Goal: Find specific page/section: Find specific page/section

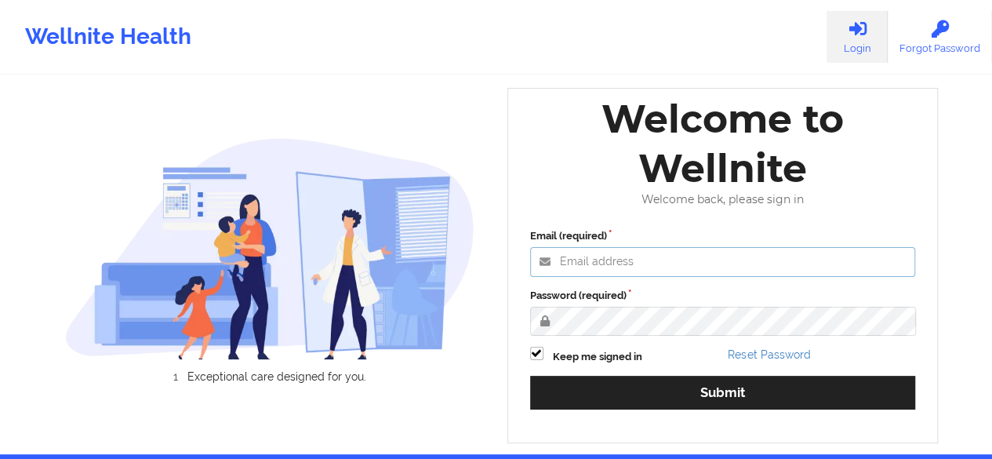
type input "[PERSON_NAME][EMAIL_ADDRESS][DOMAIN_NAME]"
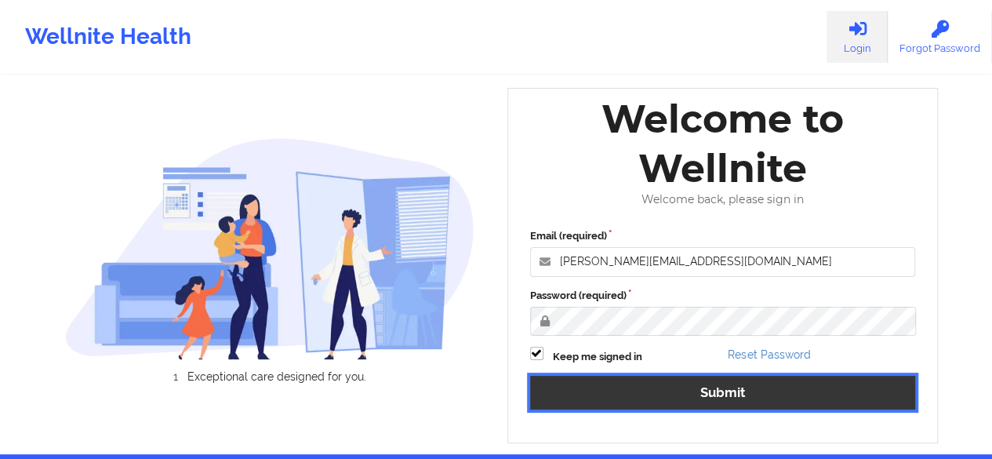
click at [612, 399] on button "Submit" at bounding box center [723, 393] width 386 height 34
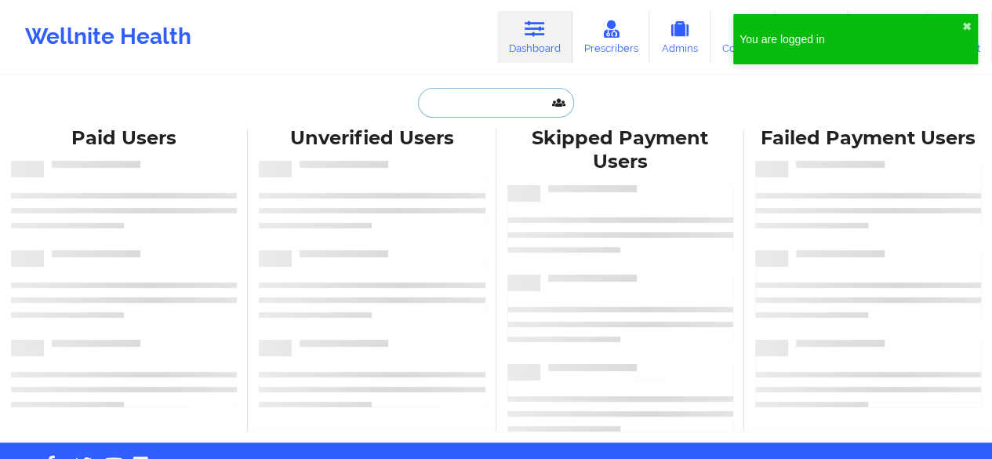
click at [516, 92] on input "text" at bounding box center [495, 103] width 155 height 30
paste input "[EMAIL_ADDRESS][DOMAIN_NAME]"
type input "[EMAIL_ADDRESS][DOMAIN_NAME]"
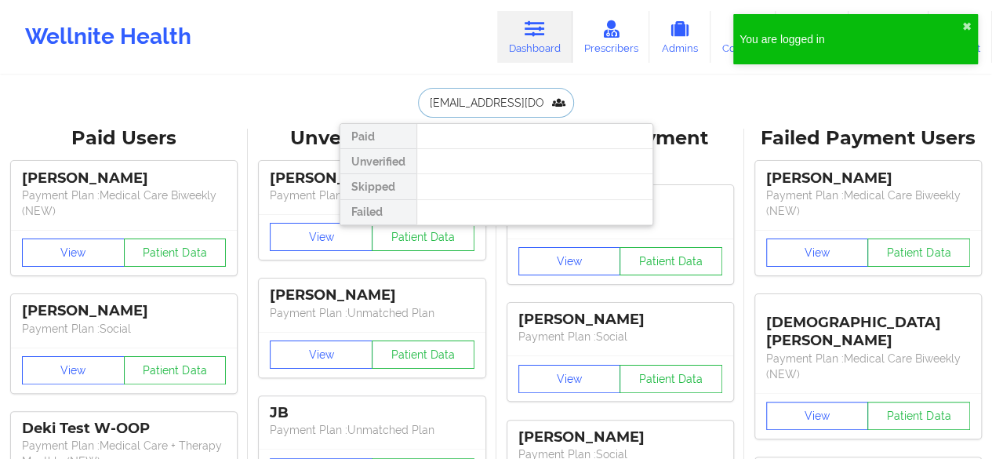
scroll to position [0, 20]
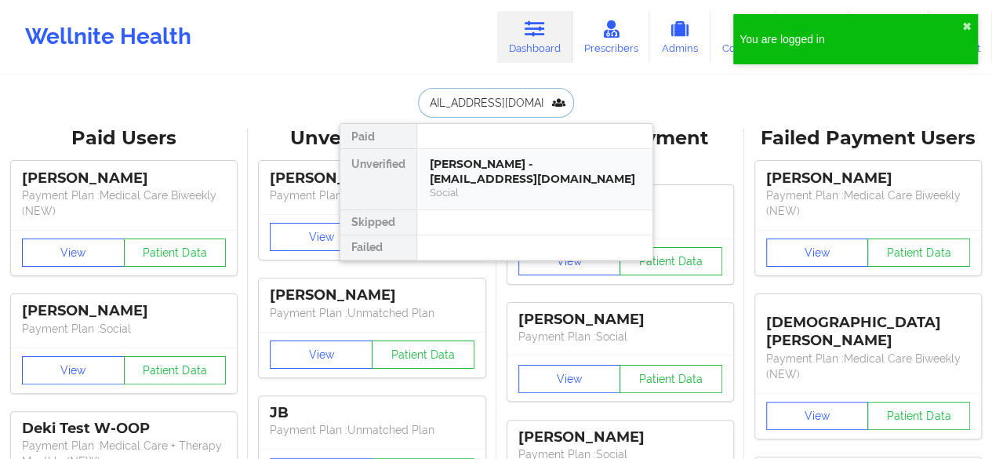
click at [512, 150] on div "[PERSON_NAME] - [EMAIL_ADDRESS][DOMAIN_NAME] Social" at bounding box center [534, 179] width 235 height 60
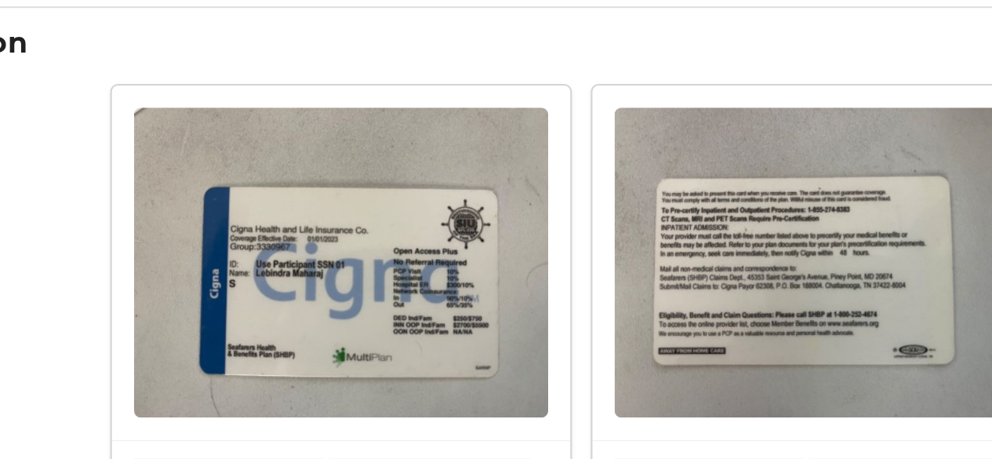
scroll to position [1115, 0]
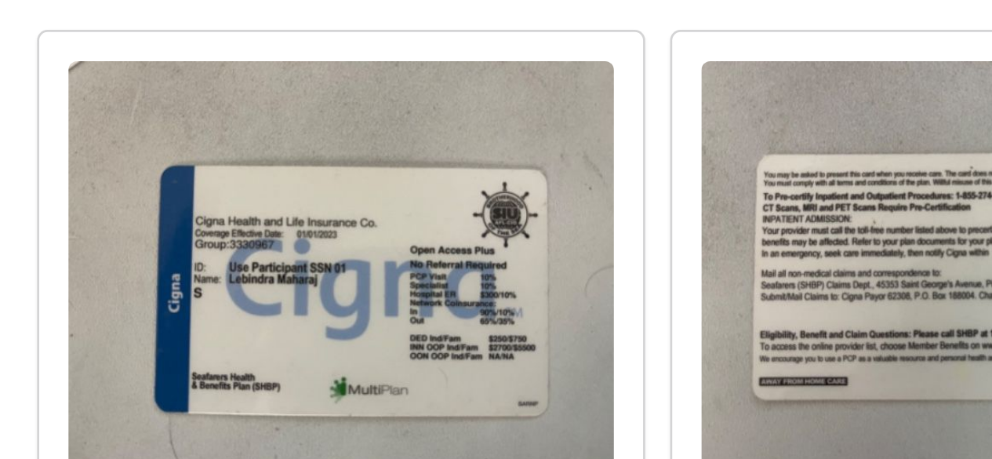
click at [344, 253] on img at bounding box center [344, 257] width 206 height 155
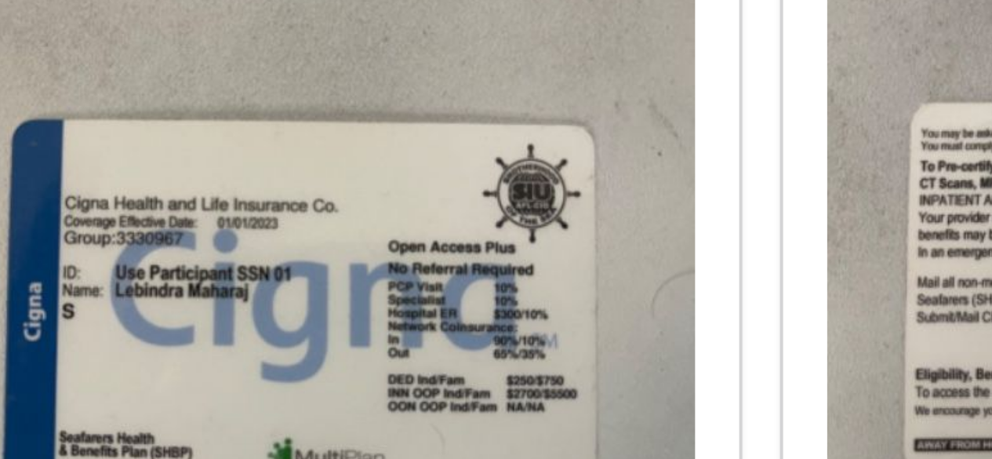
click at [315, 218] on img at bounding box center [344, 257] width 206 height 155
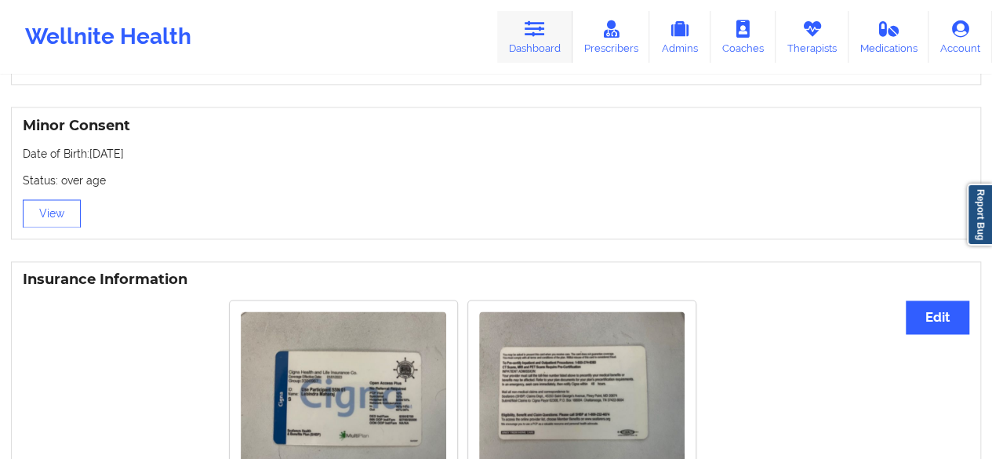
click at [541, 46] on link "Dashboard" at bounding box center [534, 37] width 75 height 52
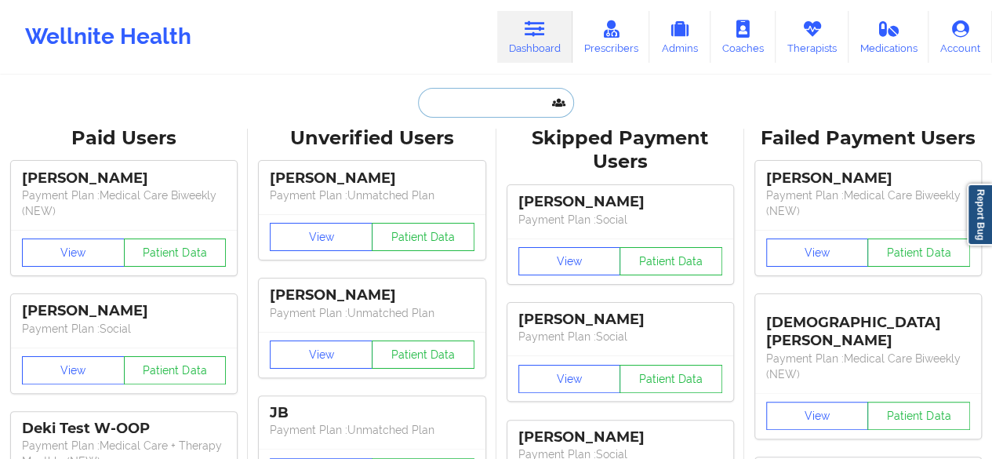
click at [479, 115] on input "text" at bounding box center [495, 103] width 155 height 30
paste input "[EMAIL_ADDRESS][DOMAIN_NAME]"
type input "[EMAIL_ADDRESS][DOMAIN_NAME]"
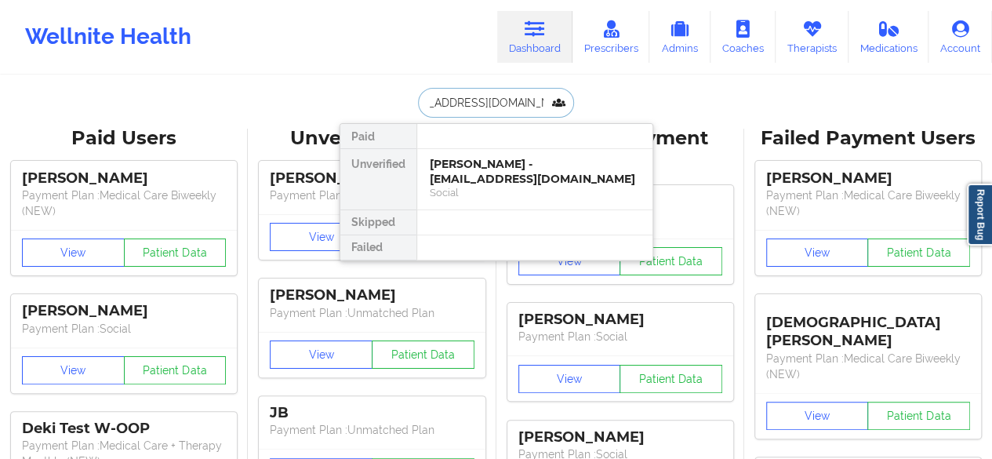
click at [488, 166] on div "[PERSON_NAME] - [EMAIL_ADDRESS][DOMAIN_NAME]" at bounding box center [535, 171] width 210 height 29
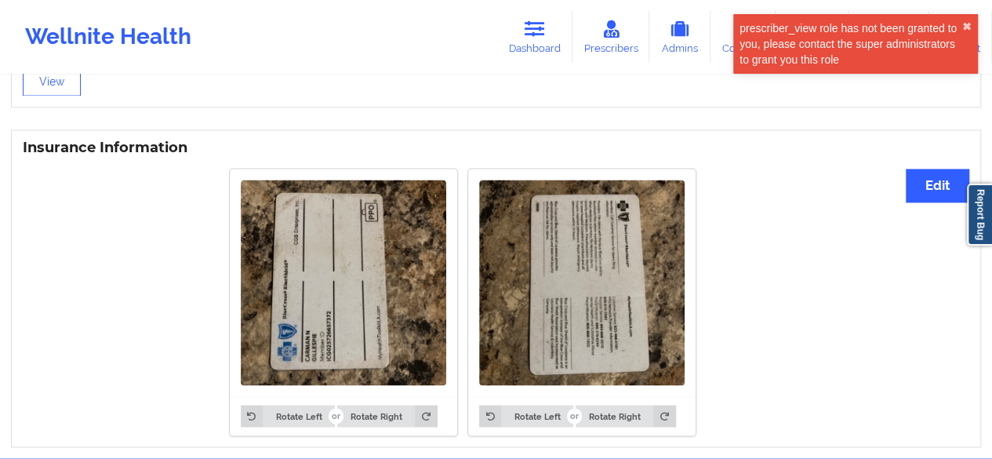
scroll to position [1179, 0]
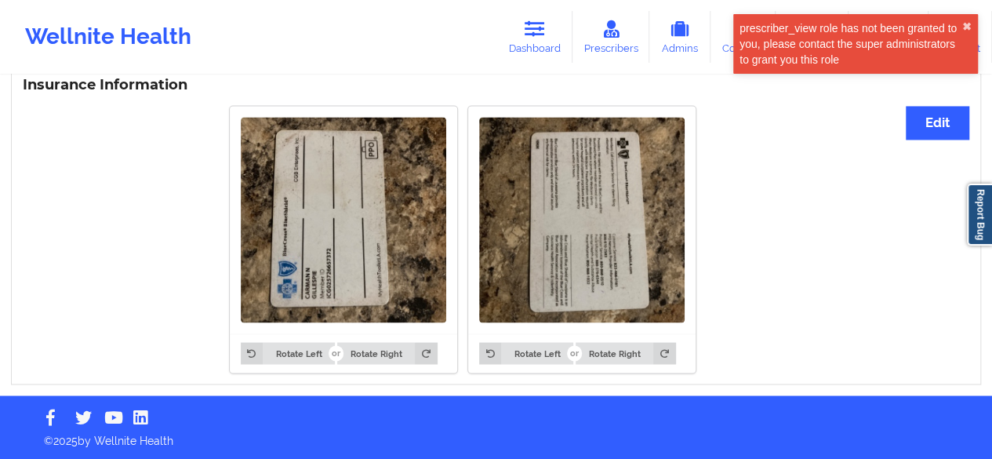
click at [583, 227] on img at bounding box center [582, 220] width 206 height 206
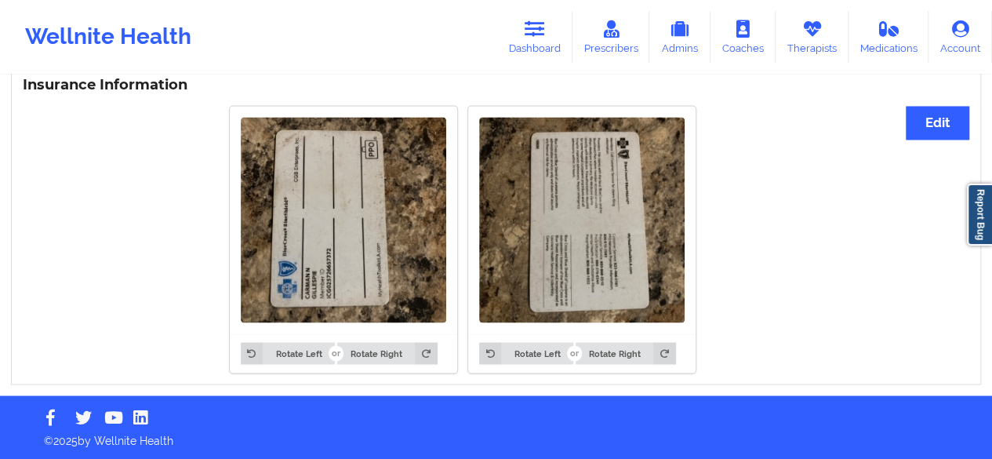
click at [552, 228] on img at bounding box center [582, 220] width 206 height 206
click at [532, 361] on button "Rotate Left" at bounding box center [526, 353] width 94 height 22
